Goal: Find specific page/section: Find specific page/section

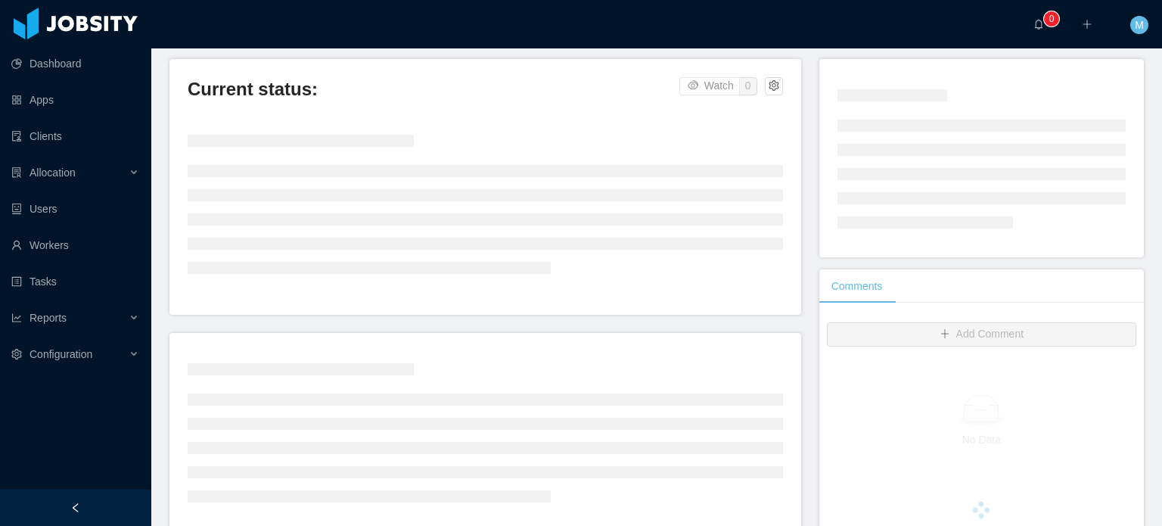
scroll to position [303, 0]
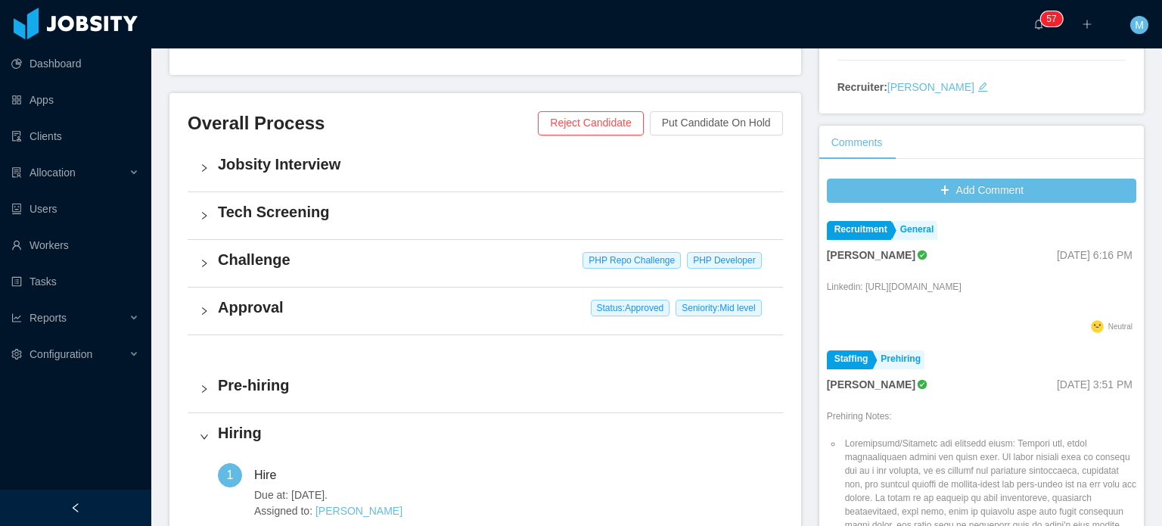
drag, startPoint x: 856, startPoint y: 286, endPoint x: 1005, endPoint y: 290, distance: 149.8
click at [1005, 290] on div "Linkedin: [URL][DOMAIN_NAME]" at bounding box center [981, 296] width 309 height 39
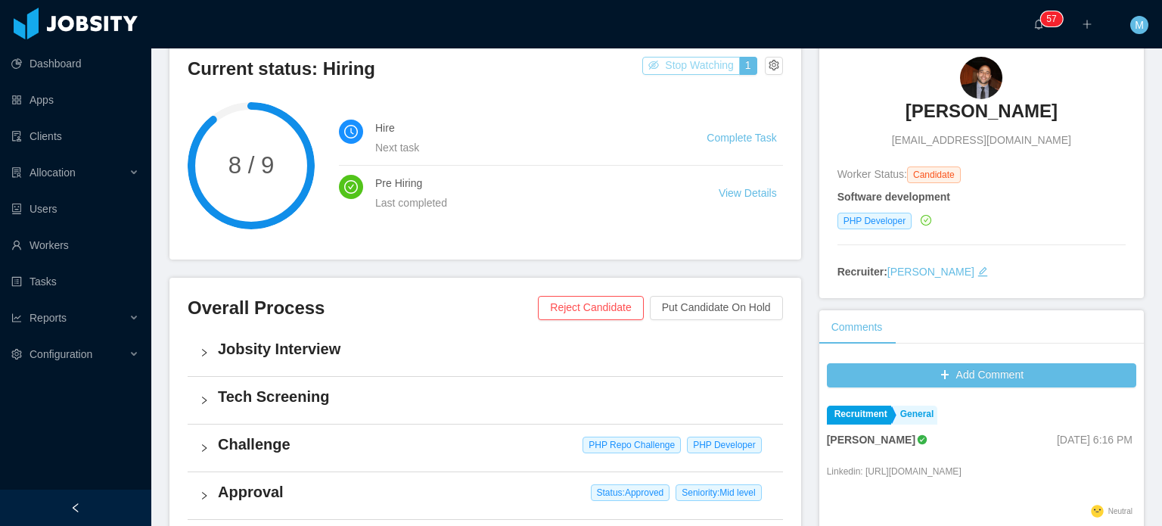
scroll to position [0, 0]
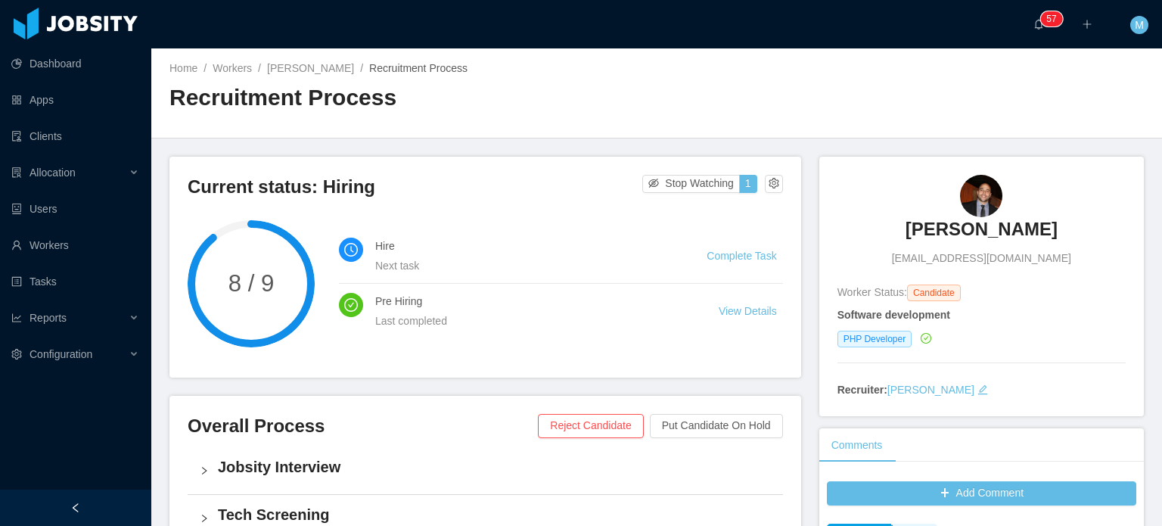
click at [688, 221] on div "Hire Next task Complete Task Pre Hiring Last completed View Details" at bounding box center [561, 283] width 444 height 127
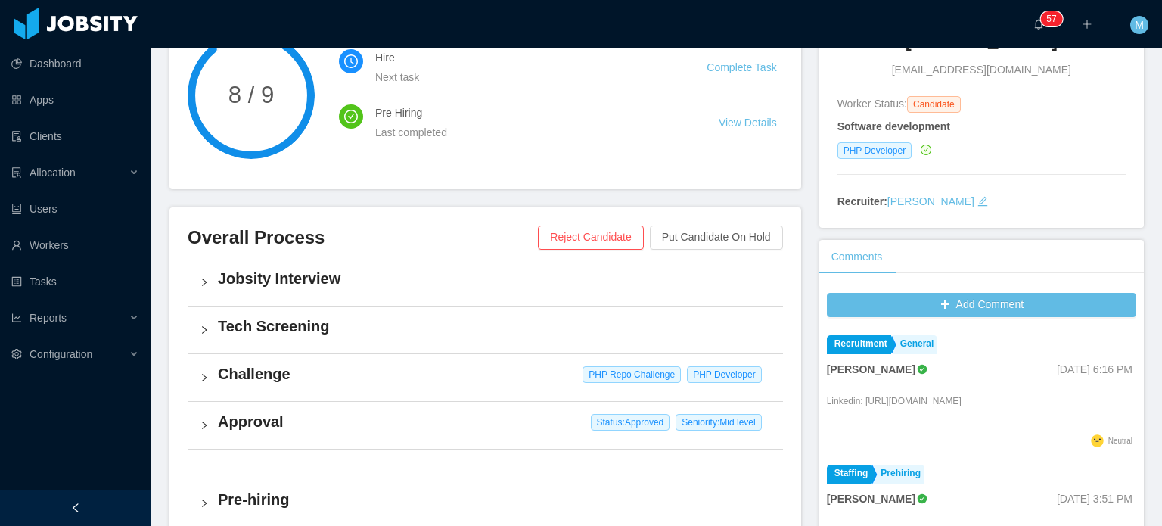
scroll to position [378, 0]
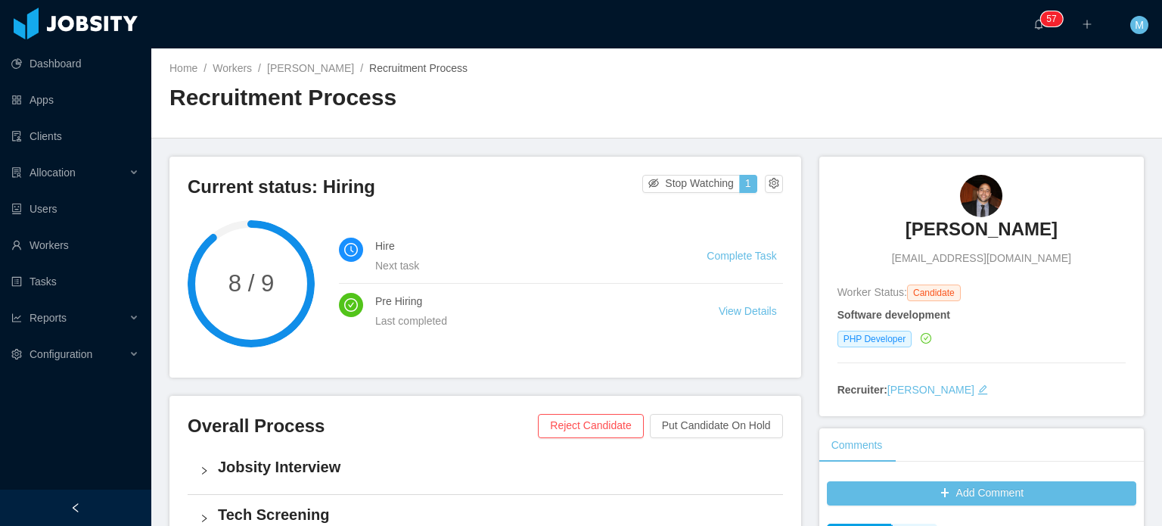
click at [925, 228] on h3 "[PERSON_NAME]" at bounding box center [982, 229] width 152 height 24
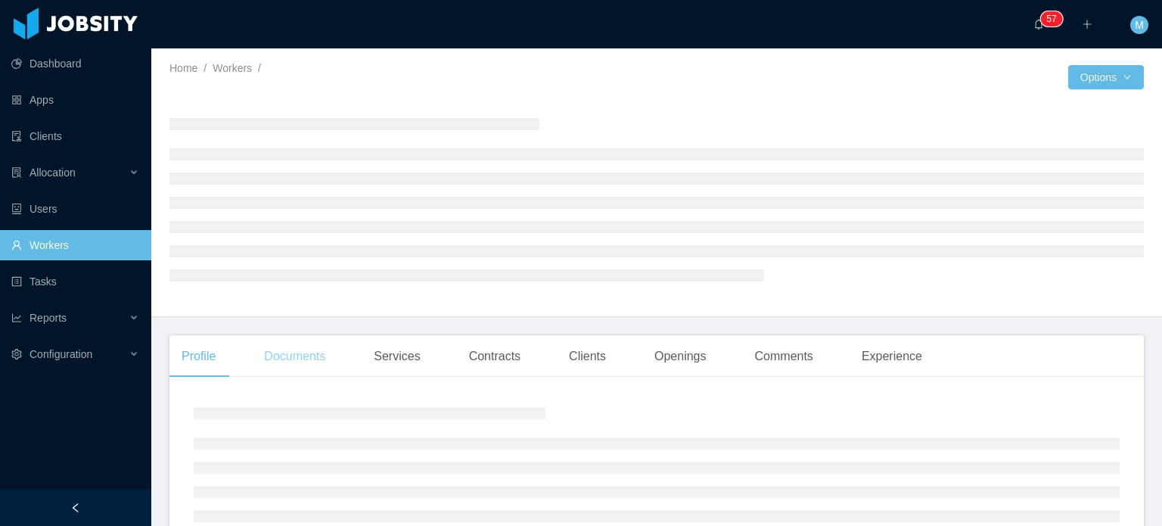
click at [324, 360] on div "Documents" at bounding box center [294, 356] width 85 height 42
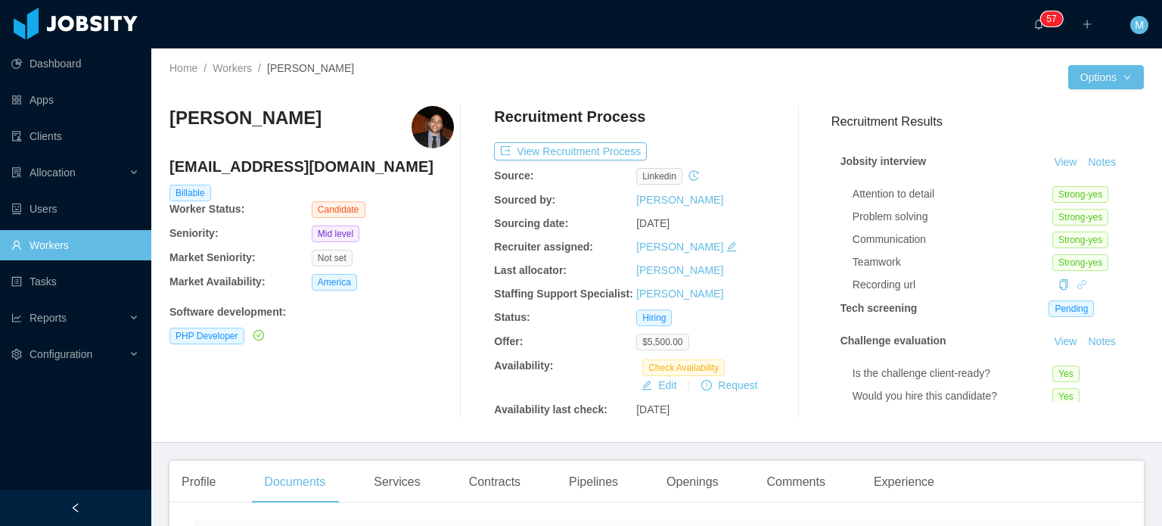
click at [1077, 289] on icon "icon: link" at bounding box center [1082, 284] width 11 height 11
